Goal: Find specific page/section: Find specific page/section

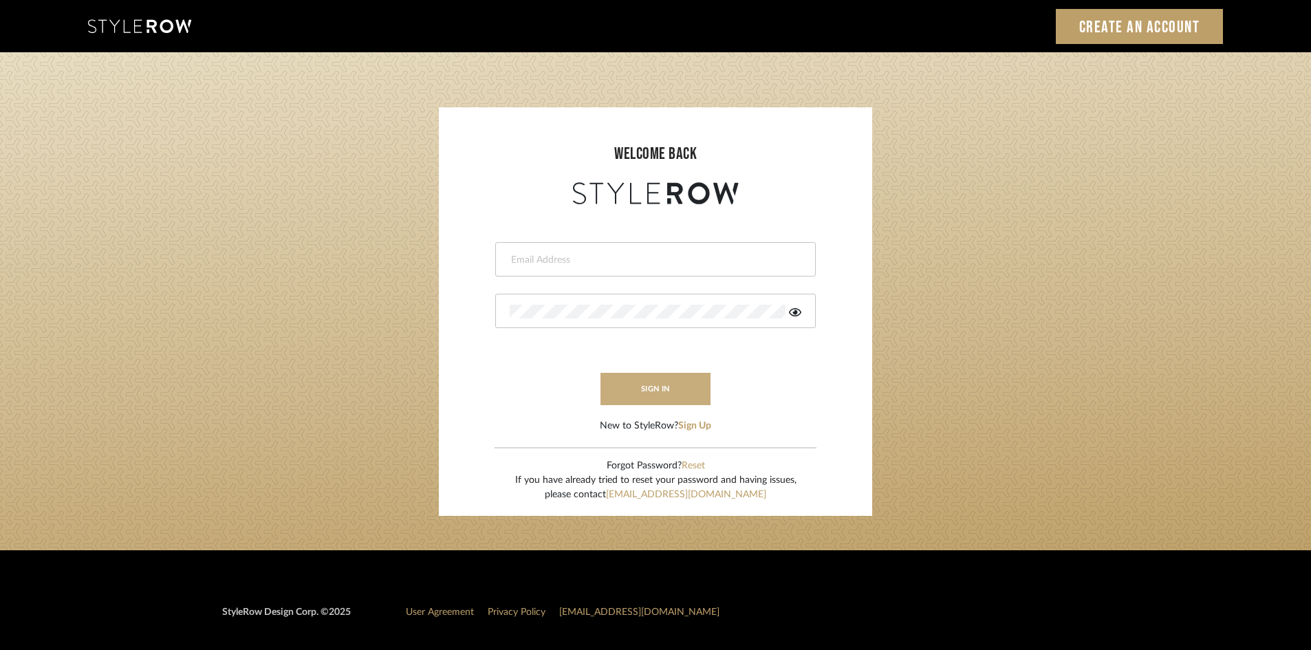
type input "[EMAIL_ADDRESS][DOMAIN_NAME]"
click at [603, 384] on button "sign in" at bounding box center [656, 389] width 110 height 32
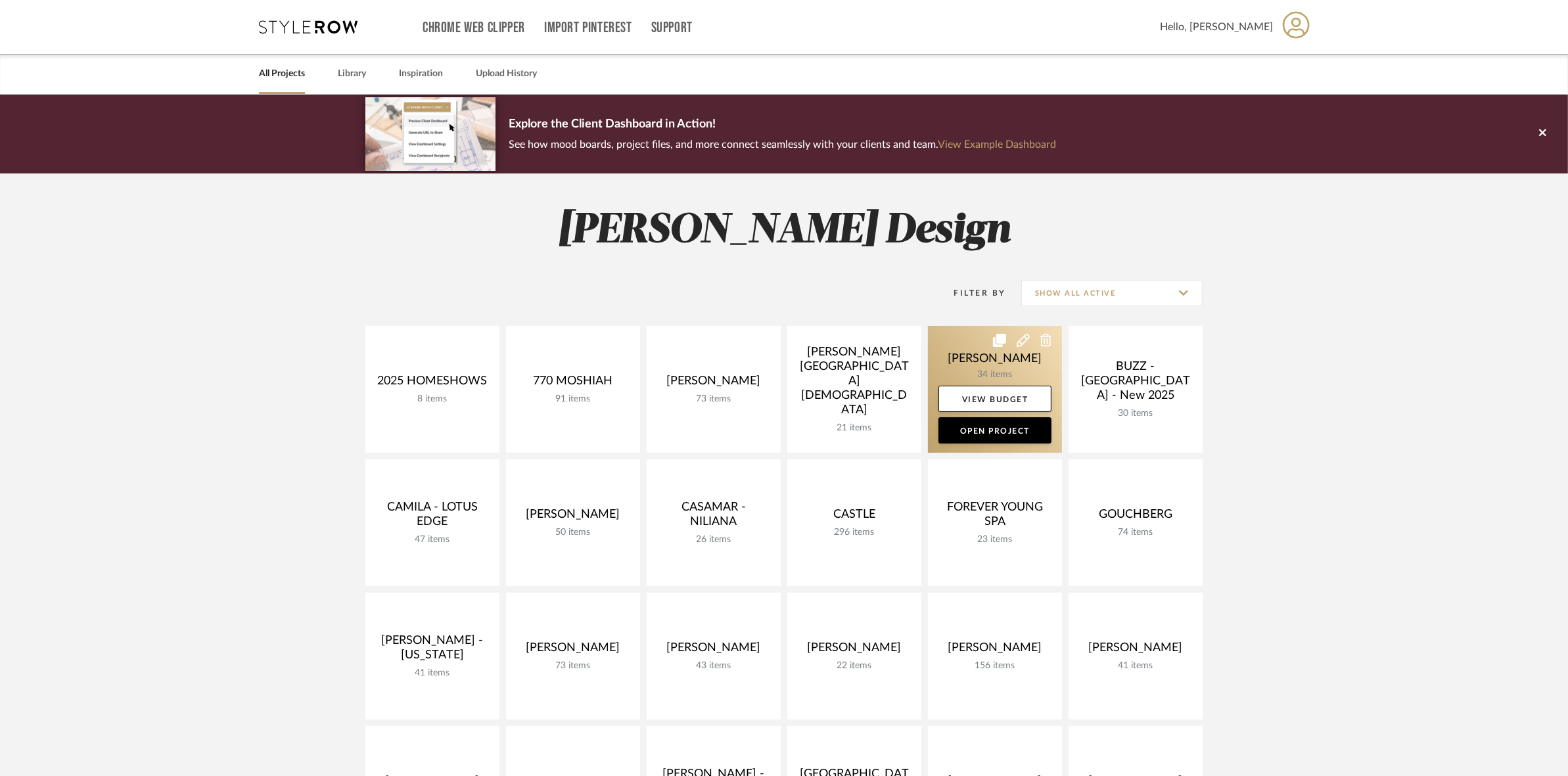
click at [966, 358] on link at bounding box center [995, 389] width 134 height 127
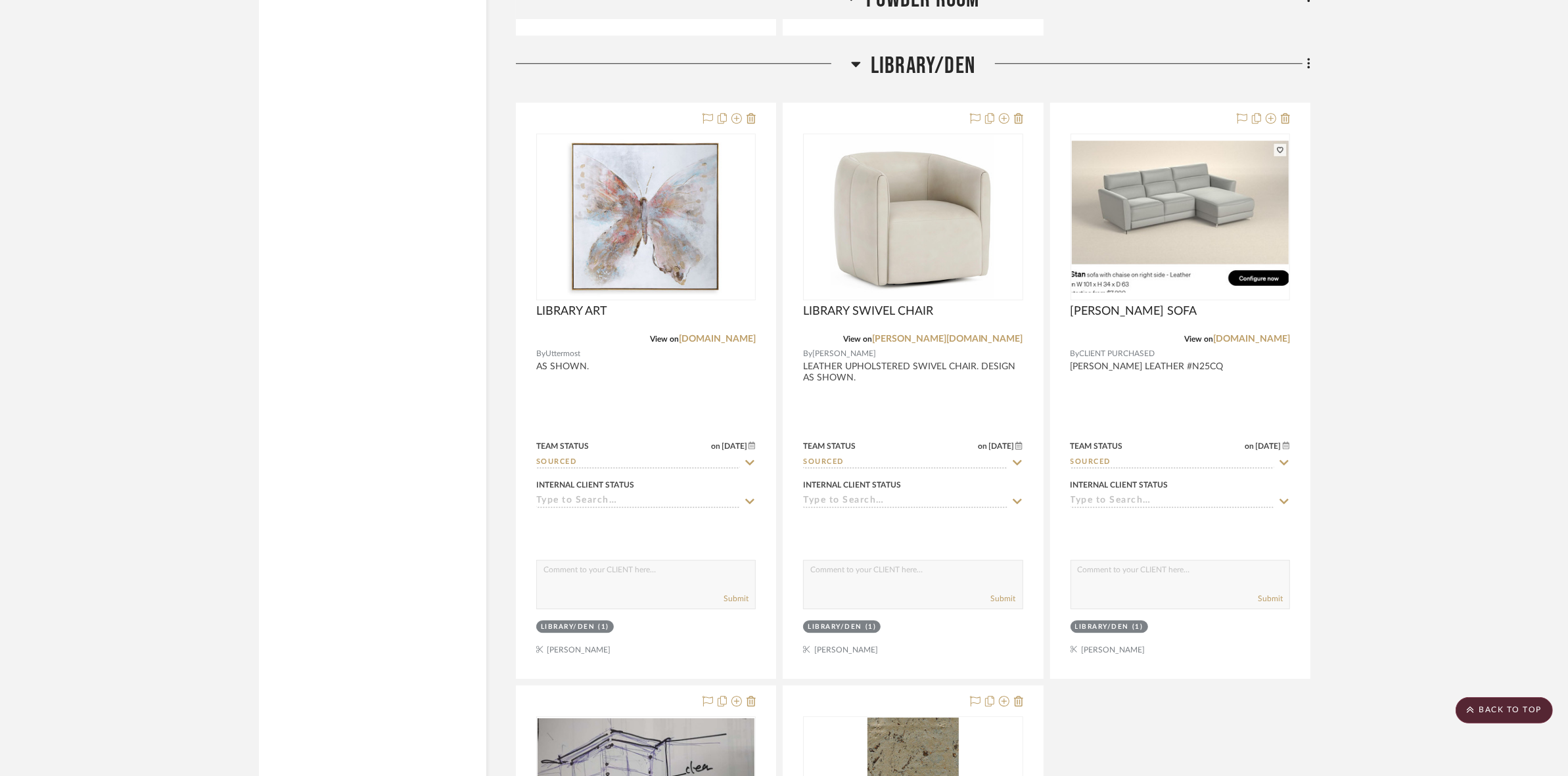
scroll to position [4602, 0]
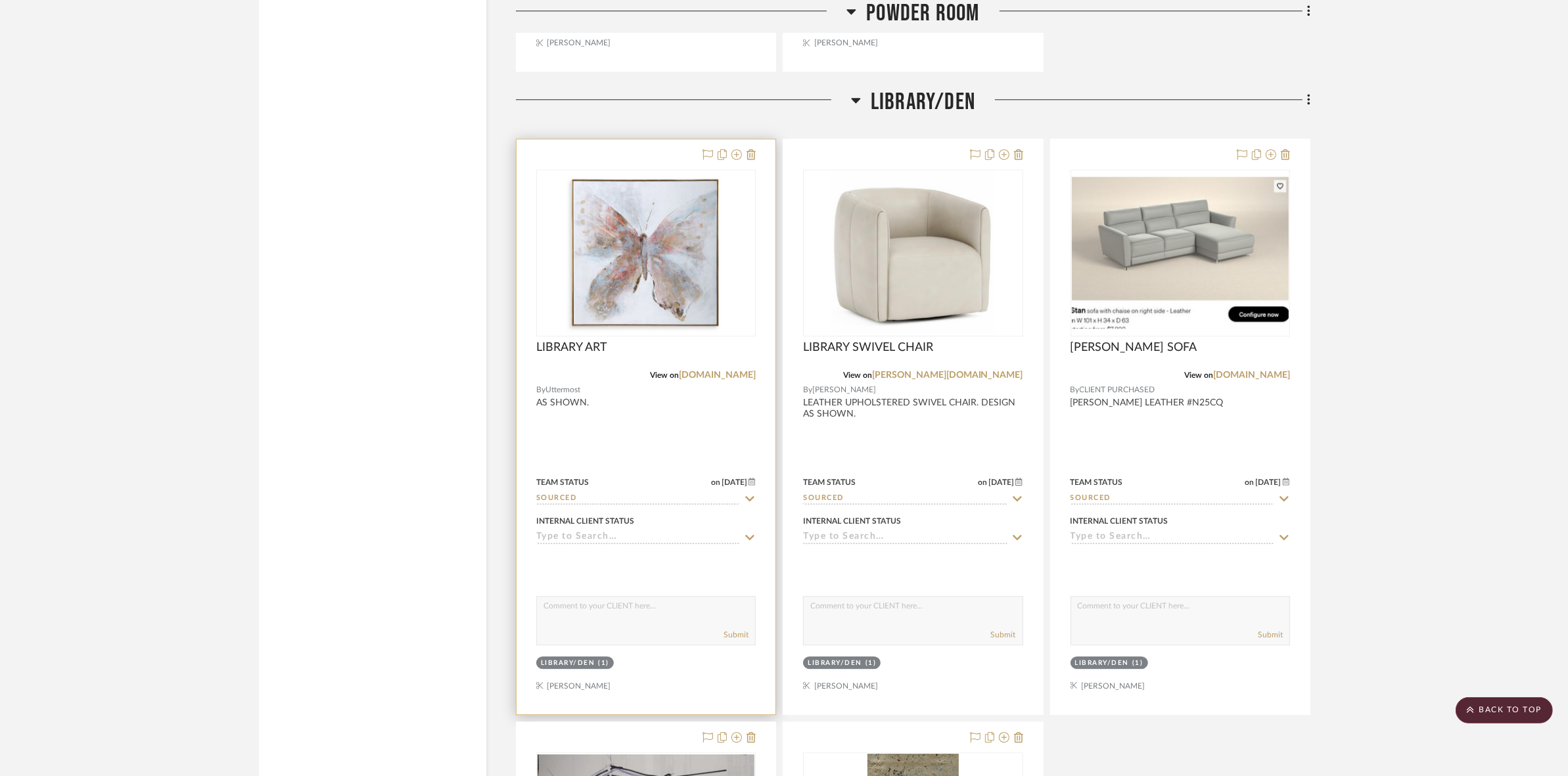
click at [662, 279] on img "0" at bounding box center [646, 253] width 164 height 164
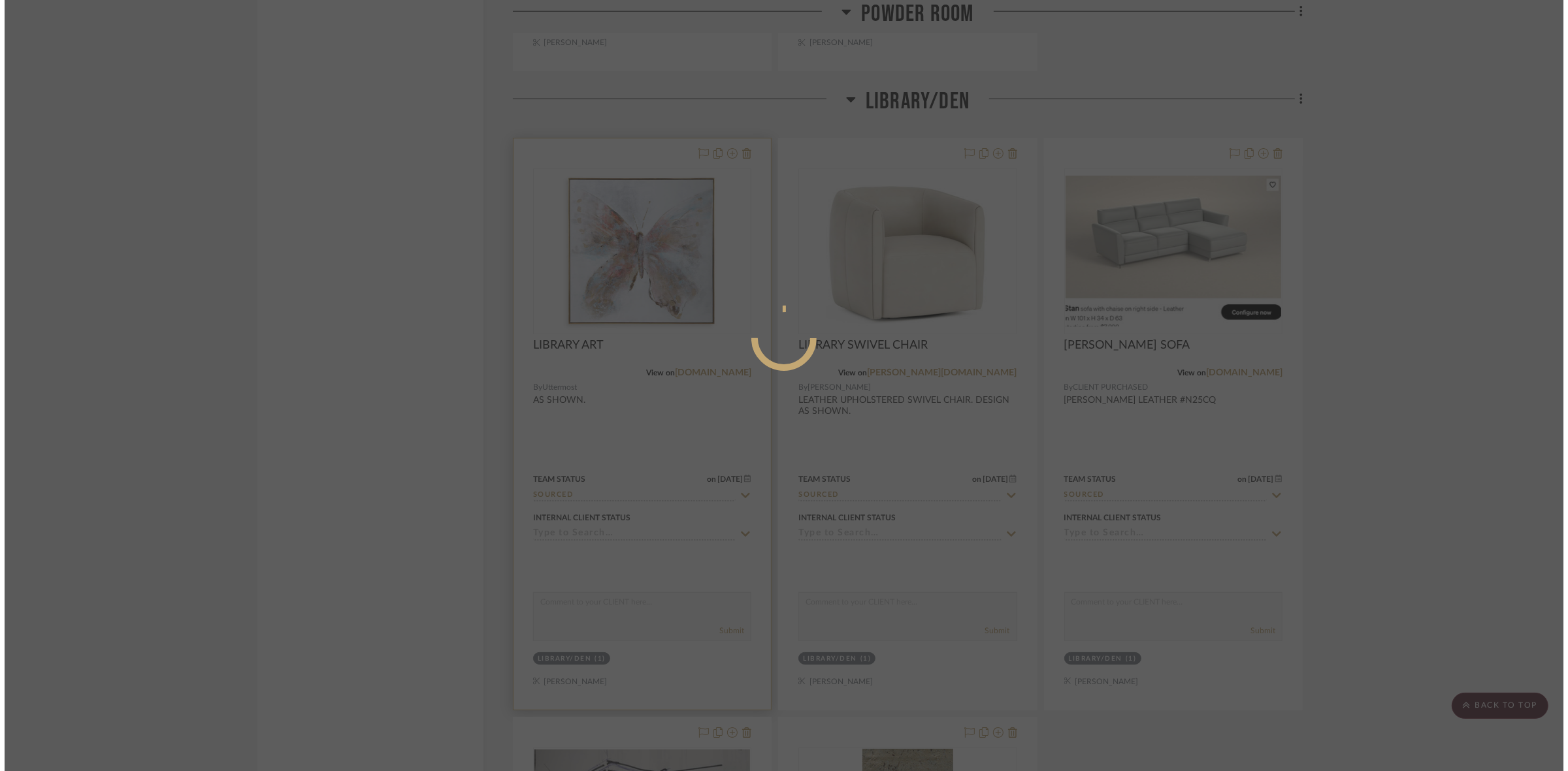
scroll to position [0, 0]
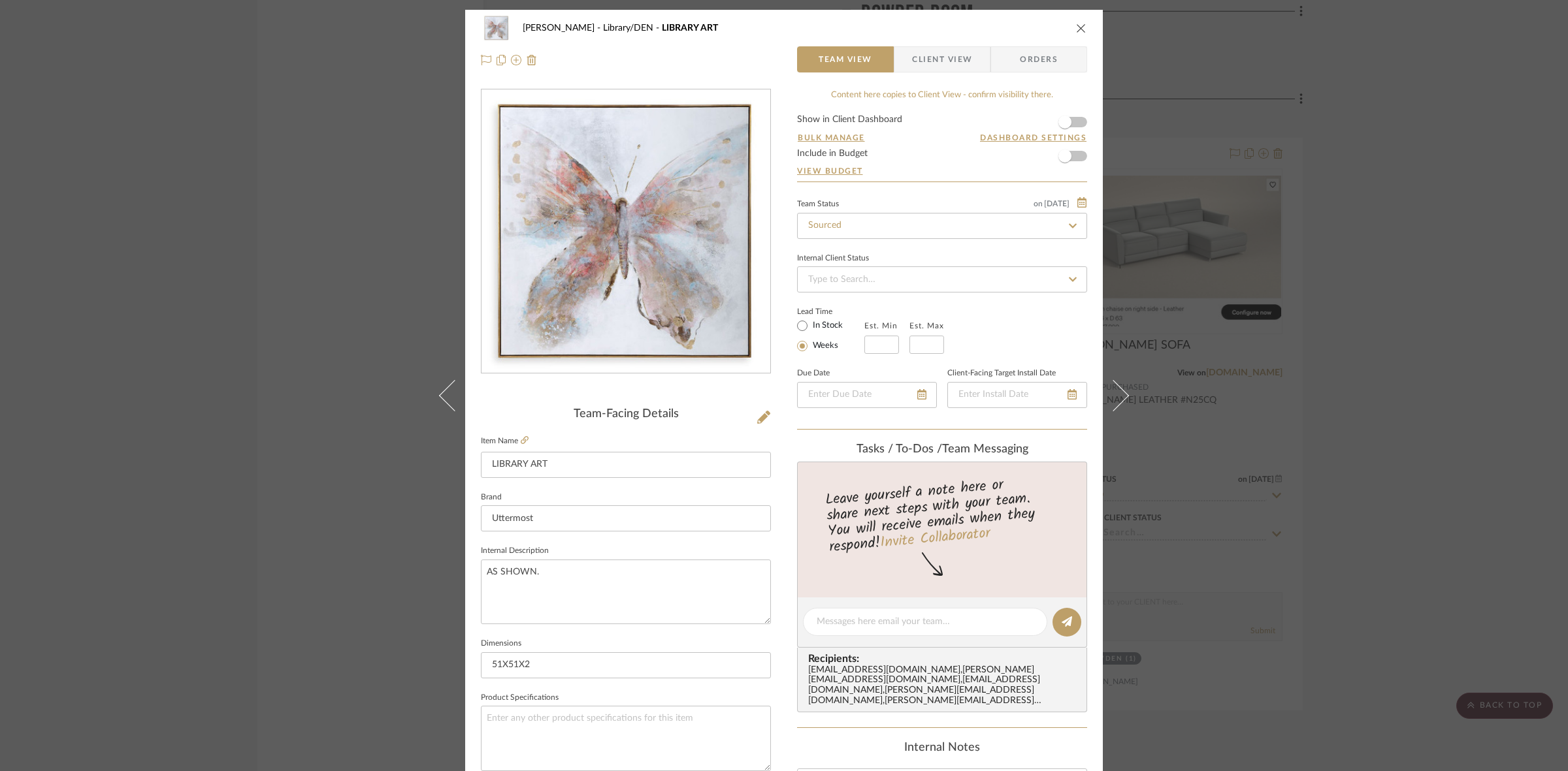
click at [657, 252] on div at bounding box center [626, 232] width 289 height 285
click at [662, 266] on img "0" at bounding box center [626, 232] width 284 height 284
